Goal: Navigation & Orientation: Find specific page/section

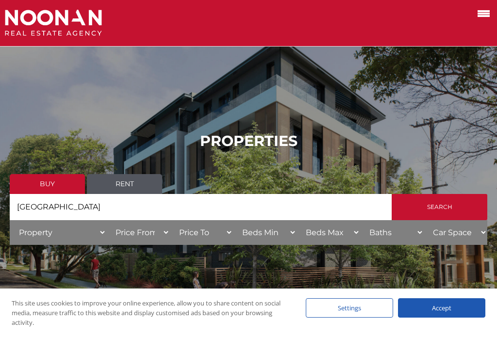
click at [55, 187] on link "Buy" at bounding box center [47, 184] width 75 height 20
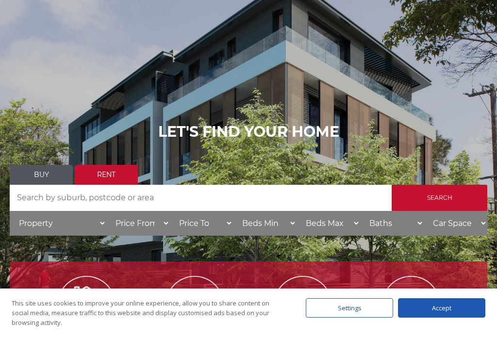
scroll to position [82, 0]
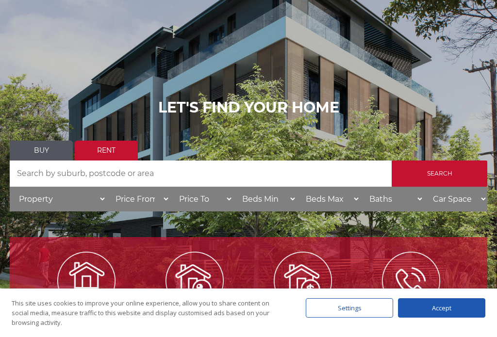
click at [37, 157] on link "Buy" at bounding box center [41, 151] width 63 height 20
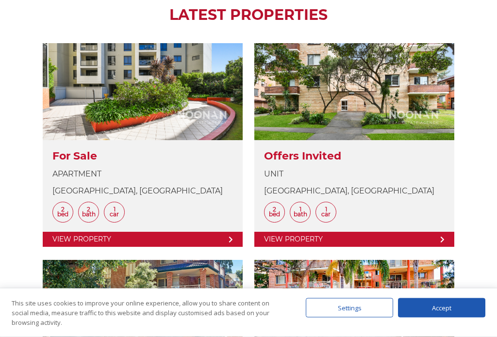
scroll to position [452, 0]
click at [361, 87] on link at bounding box center [354, 145] width 200 height 204
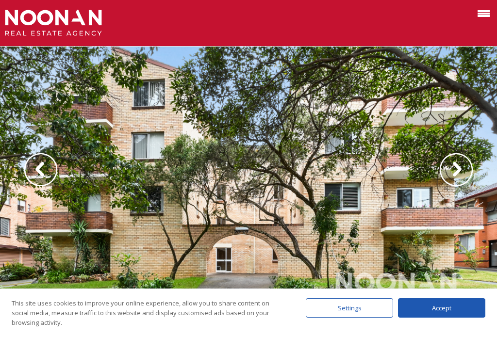
click at [459, 162] on img at bounding box center [455, 169] width 33 height 33
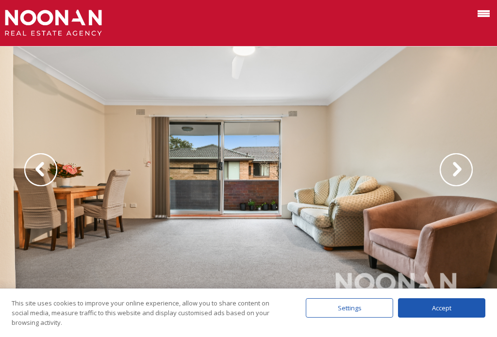
click at [451, 165] on img at bounding box center [455, 169] width 33 height 33
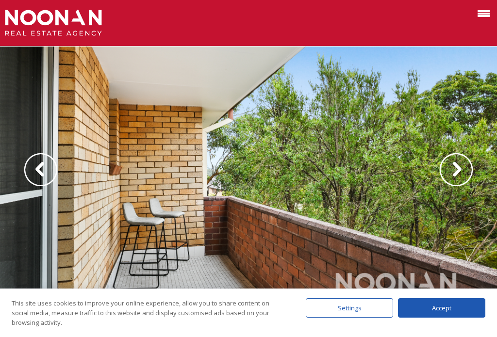
click at [452, 163] on img at bounding box center [455, 169] width 33 height 33
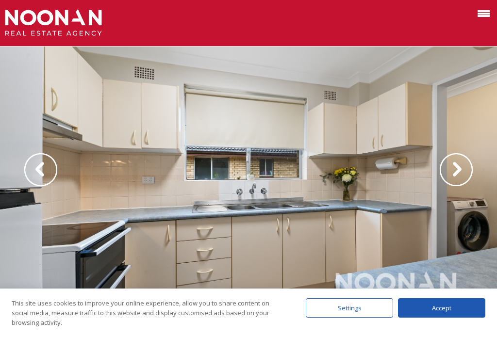
click at [453, 165] on img at bounding box center [455, 169] width 33 height 33
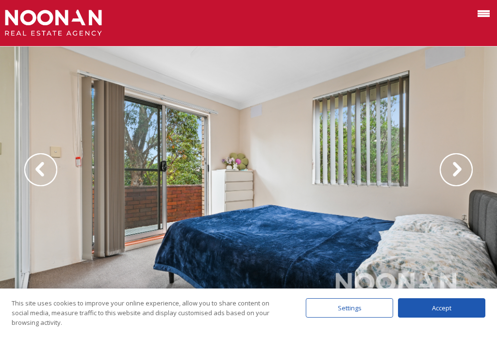
click at [450, 168] on img at bounding box center [455, 169] width 33 height 33
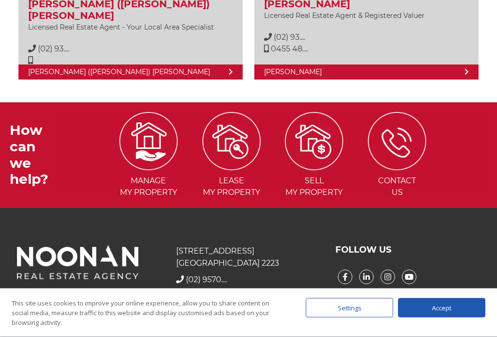
scroll to position [49, 0]
